Goal: Task Accomplishment & Management: Manage account settings

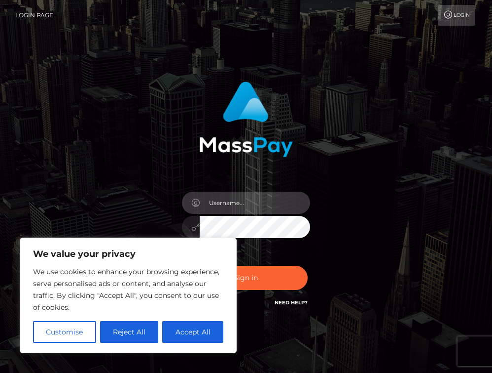
click at [227, 201] on input "text" at bounding box center [255, 202] width 111 height 22
click at [296, 207] on input "text" at bounding box center [255, 202] width 111 height 22
type input "sharna.lebnan@gmail.com"
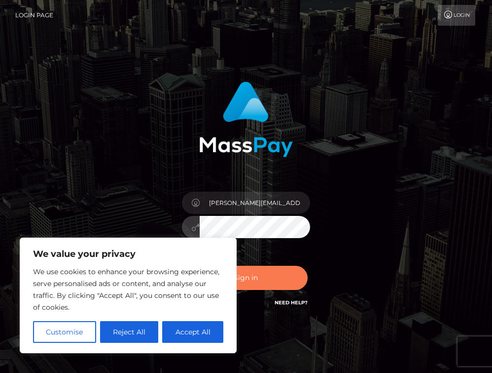
click at [277, 274] on button "Sign in" at bounding box center [246, 277] width 123 height 24
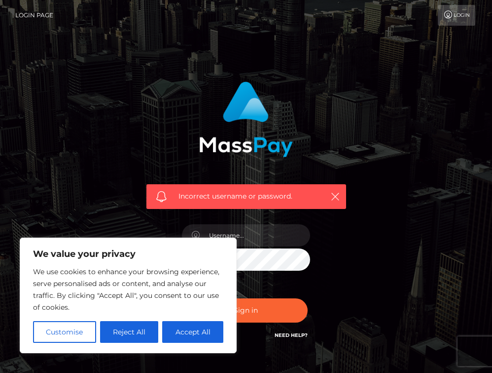
click at [450, 19] on link "Login" at bounding box center [457, 15] width 38 height 21
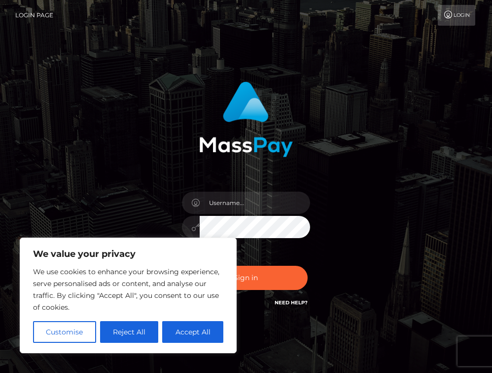
click at [33, 16] on link "Login Page" at bounding box center [34, 15] width 38 height 21
